Goal: Transaction & Acquisition: Purchase product/service

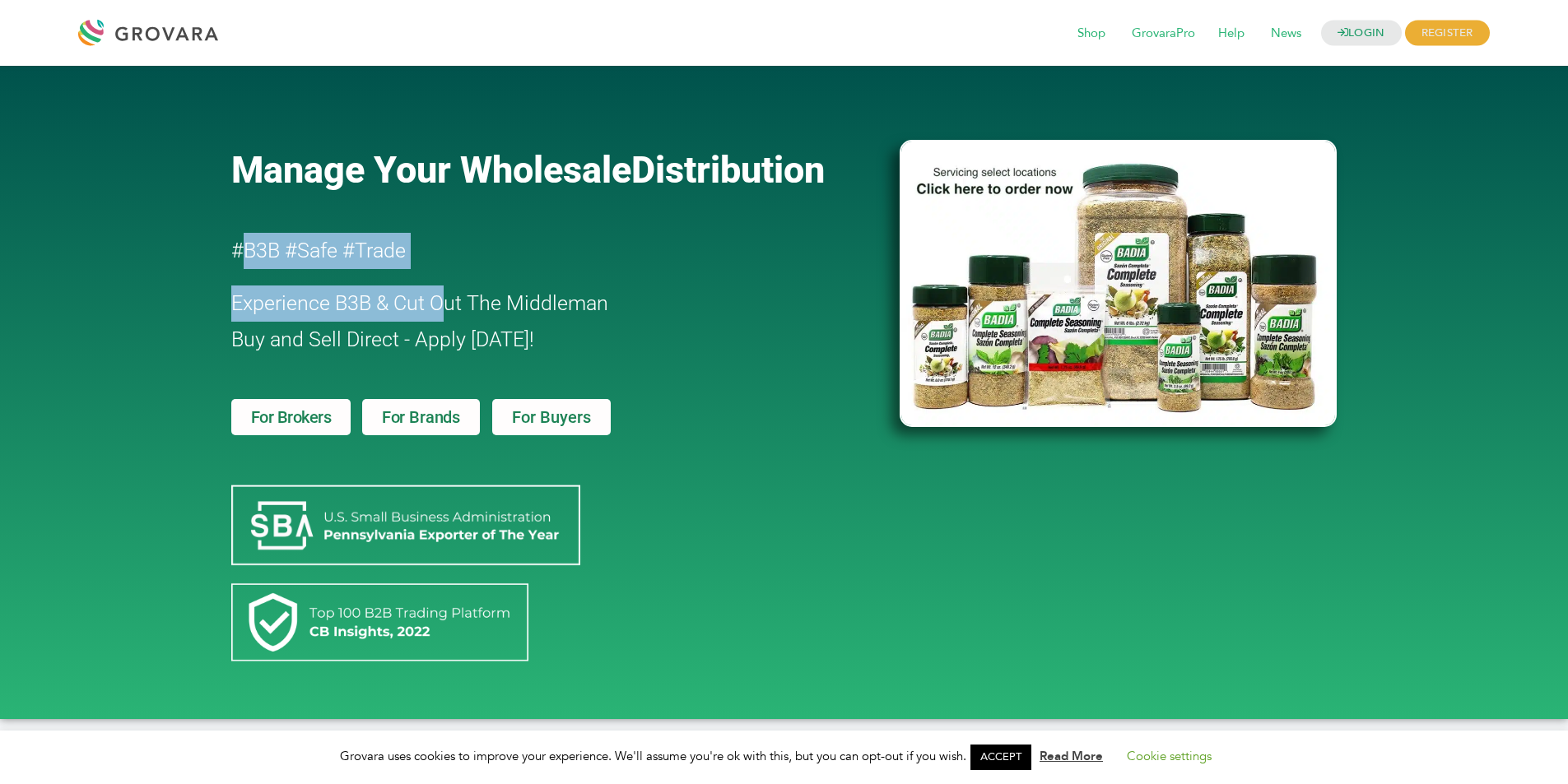
drag, startPoint x: 248, startPoint y: 245, endPoint x: 450, endPoint y: 278, distance: 204.7
click at [450, 278] on div "Manage Your Wholesale Distribution #B3B #Safe #Trade Experience B3B & Cut Out T…" at bounding box center [557, 392] width 668 height 636
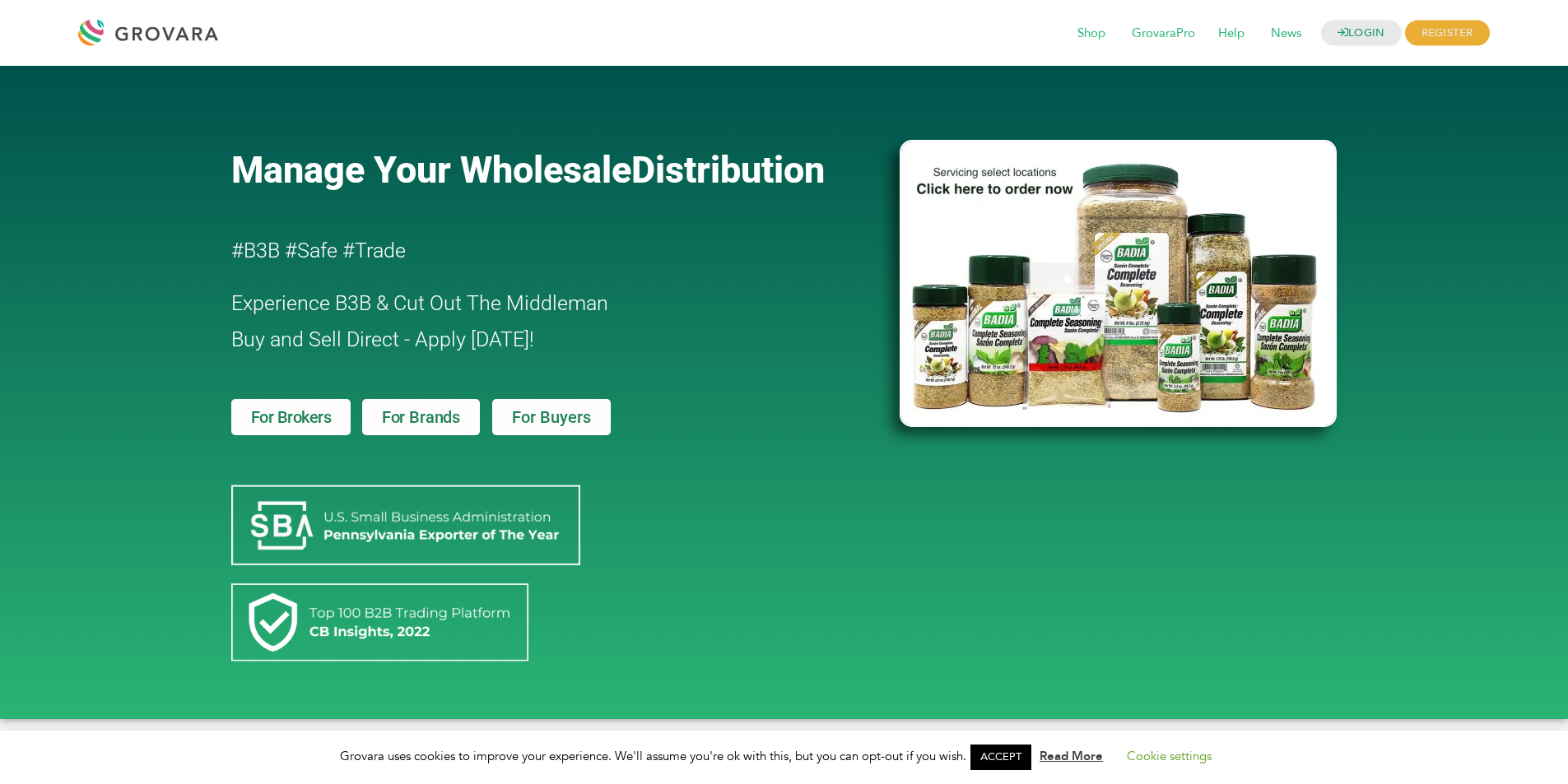
click at [636, 328] on h2 "Experience B3B & Cut Out The Middleman Buy and Sell Direct - Apply [DATE]!" at bounding box center [519, 322] width 575 height 73
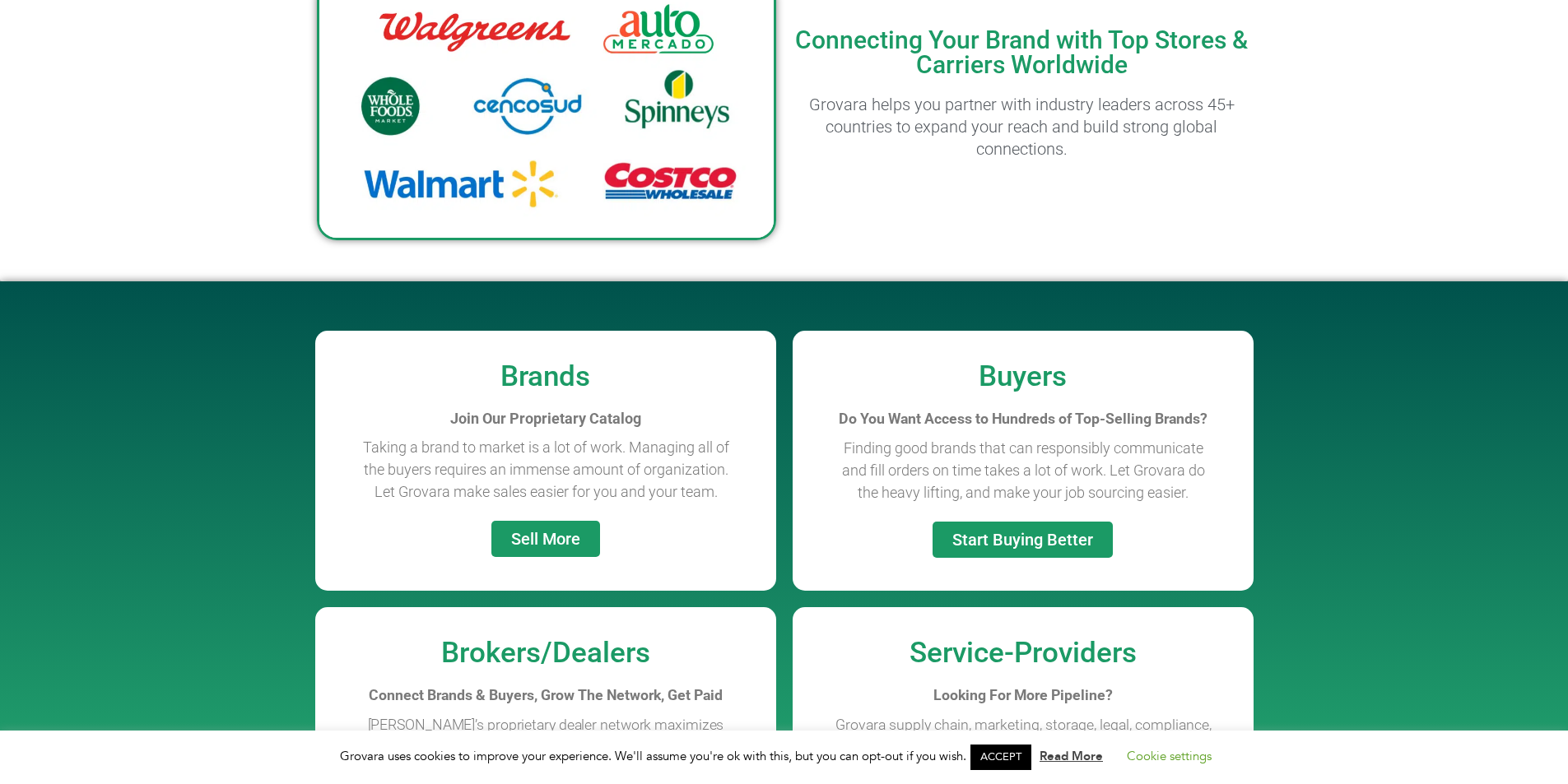
scroll to position [1234, 0]
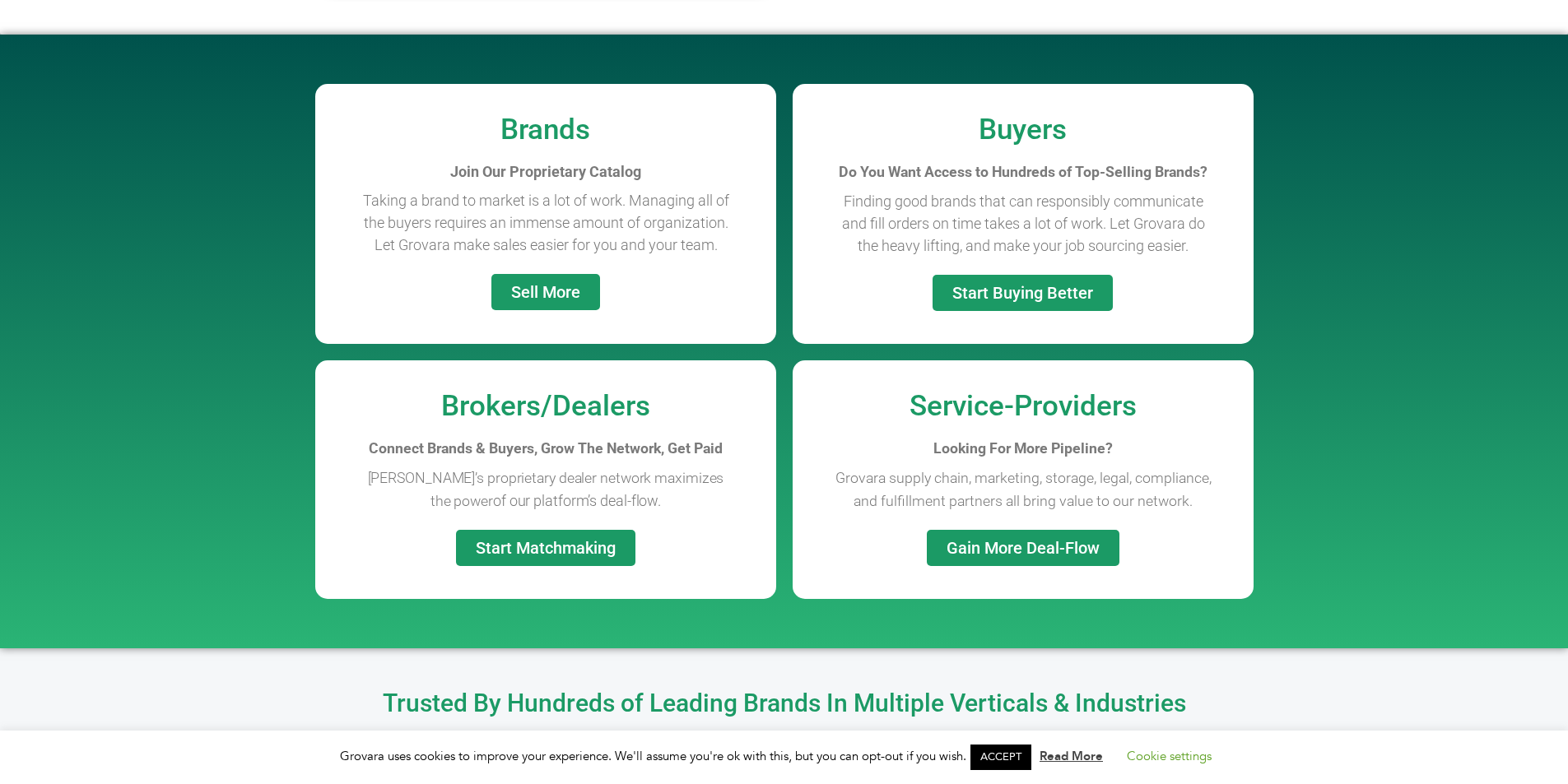
click at [574, 291] on span "Sell More" at bounding box center [545, 291] width 69 height 17
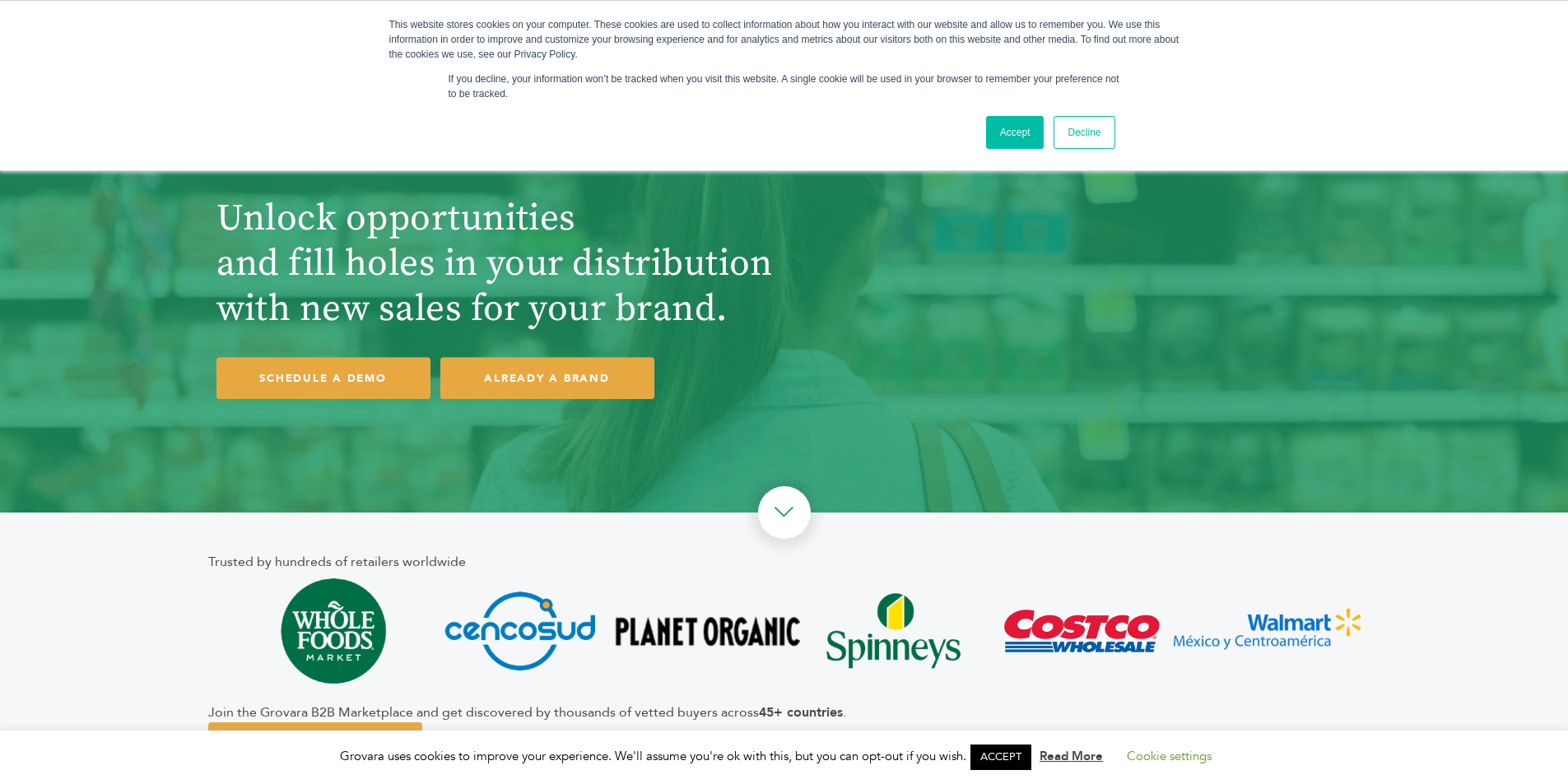
click at [1027, 125] on link "Accept" at bounding box center [1015, 132] width 58 height 32
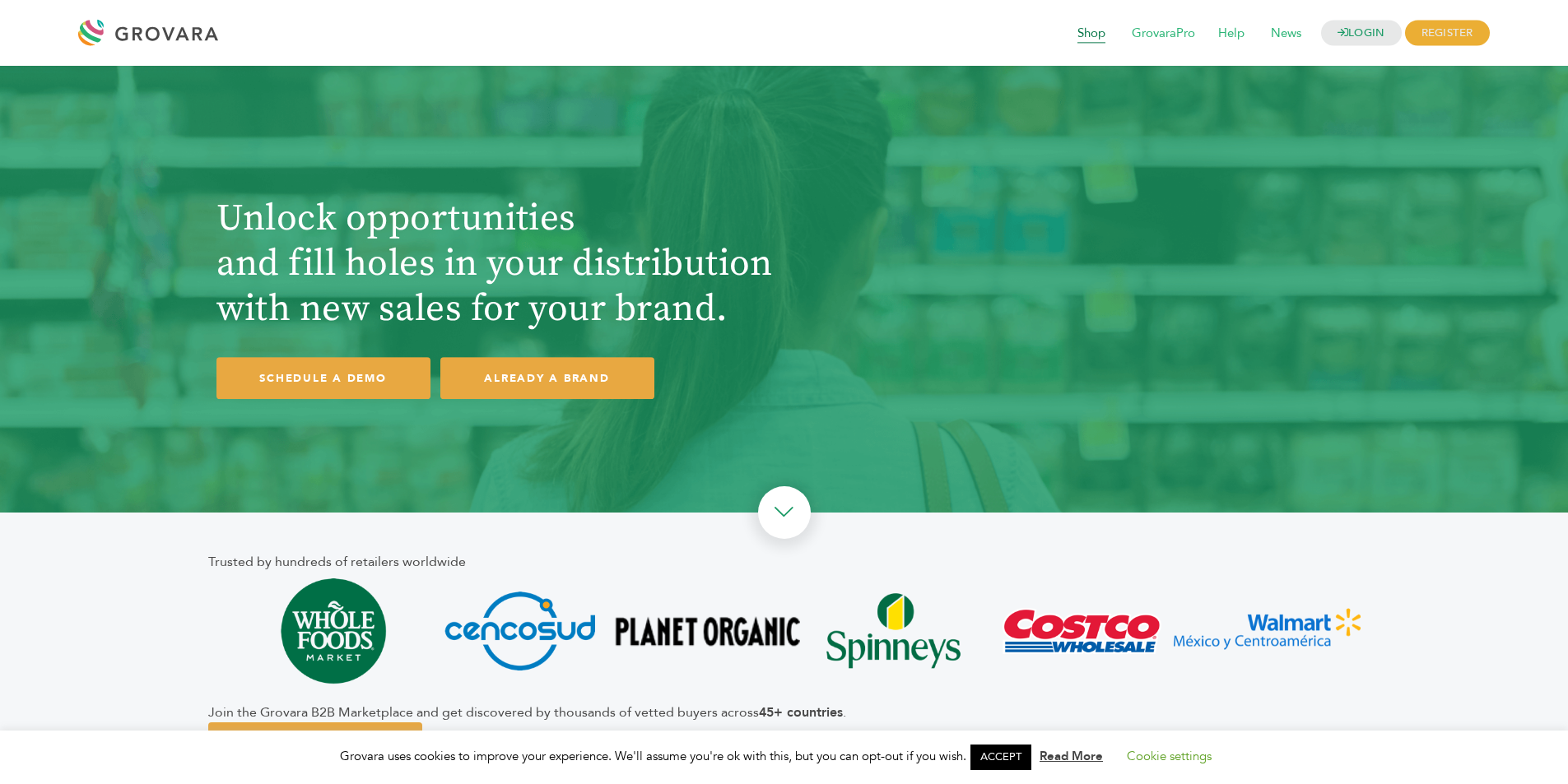
click at [1073, 37] on span "Shop" at bounding box center [1092, 33] width 51 height 31
